Goal: Transaction & Acquisition: Purchase product/service

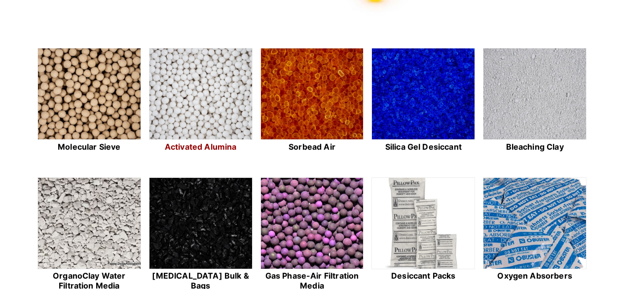
scroll to position [243, 0]
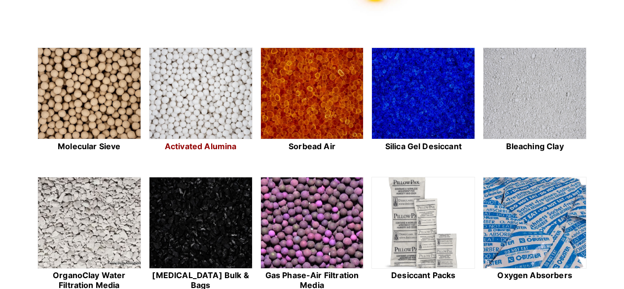
click at [202, 110] on img at bounding box center [200, 94] width 103 height 92
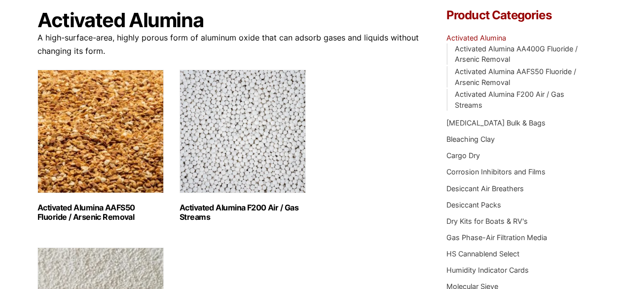
scroll to position [96, 0]
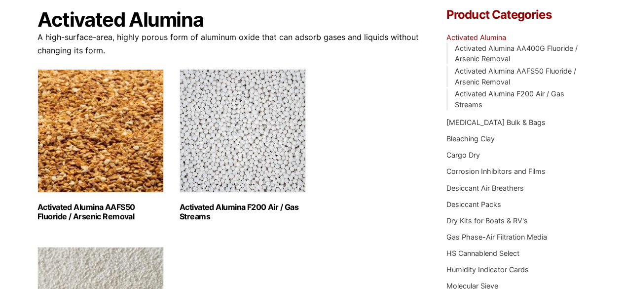
click at [241, 134] on img "Visit product category Activated Alumina F200 Air / Gas Streams" at bounding box center [243, 130] width 126 height 123
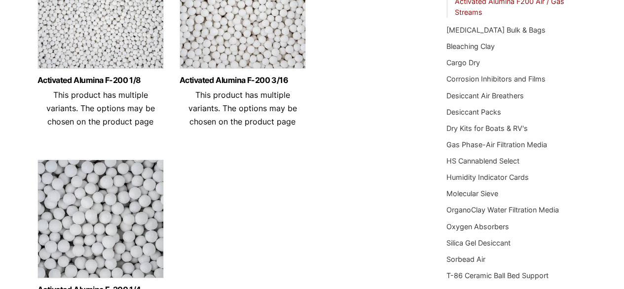
scroll to position [189, 0]
click at [251, 33] on img at bounding box center [243, 11] width 126 height 123
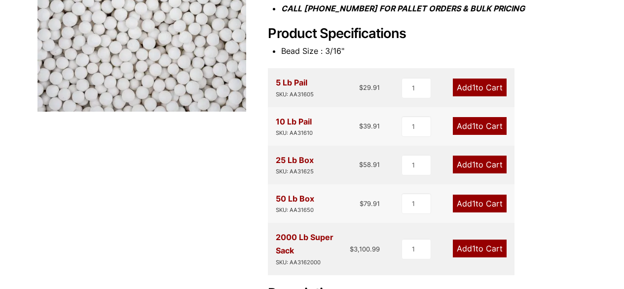
scroll to position [243, 0]
